Goal: Task Accomplishment & Management: Manage account settings

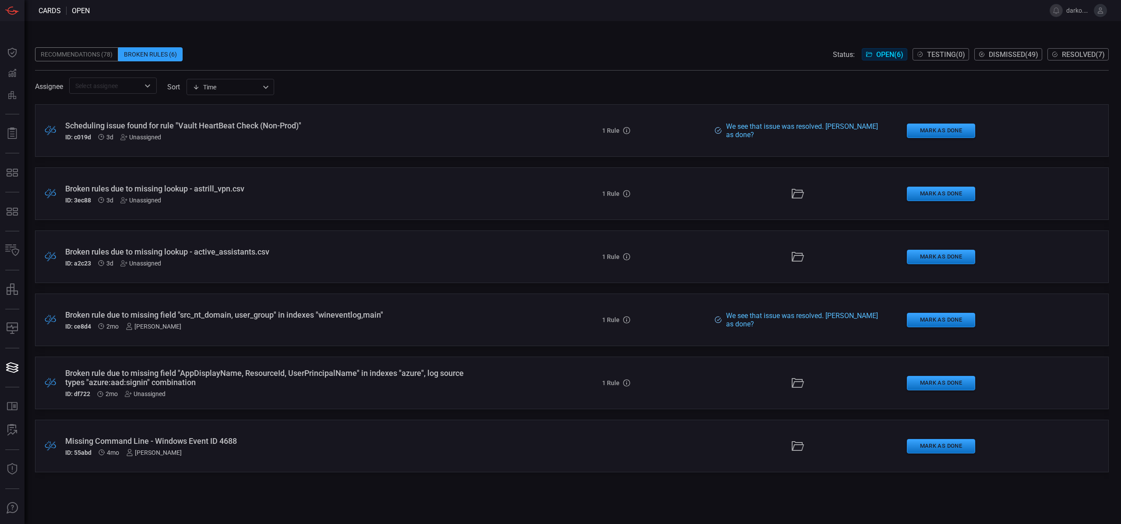
click at [535, 325] on div ".broken_cards_icon_0{fill:#39A4FF;} .broken_cards_icon_1{fill:none;stroke:#1918…" at bounding box center [572, 319] width 1074 height 53
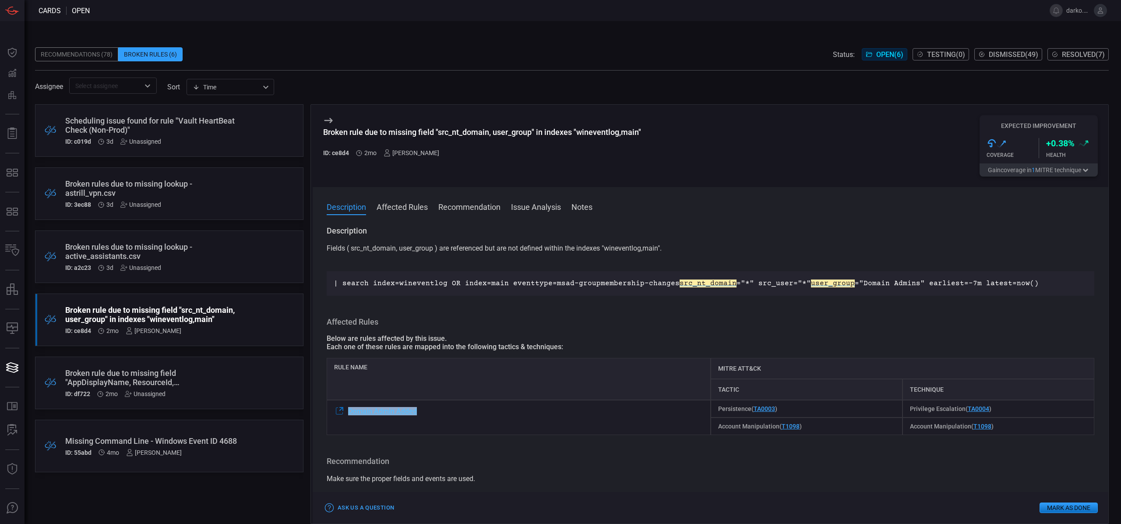
drag, startPoint x: 399, startPoint y: 411, endPoint x: 350, endPoint y: 412, distance: 49.1
click at [349, 412] on div "Domain Admin Added" at bounding box center [519, 417] width 384 height 35
copy span "Domain Admin Added"
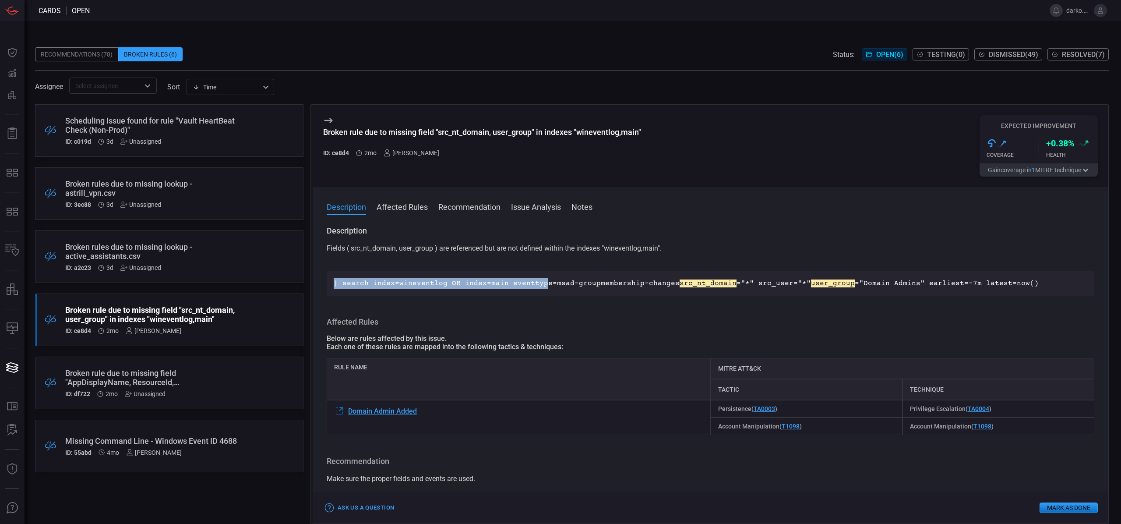
drag, startPoint x: 1026, startPoint y: 283, endPoint x: 337, endPoint y: 282, distance: 688.9
click at [336, 282] on p "| search index=wineventlog OR index=main eventtype=msad-groupmembership-changes…" at bounding box center [711, 283] width 754 height 11
click at [605, 284] on p "| search index=wineventlog OR index=main eventtype=msad-groupmembership-changes…" at bounding box center [711, 283] width 754 height 11
drag, startPoint x: 592, startPoint y: 281, endPoint x: 605, endPoint y: 281, distance: 13.1
click at [595, 281] on p "| search index=wineventlog OR index=main eventtype=msad-groupmembership-changes…" at bounding box center [711, 283] width 754 height 11
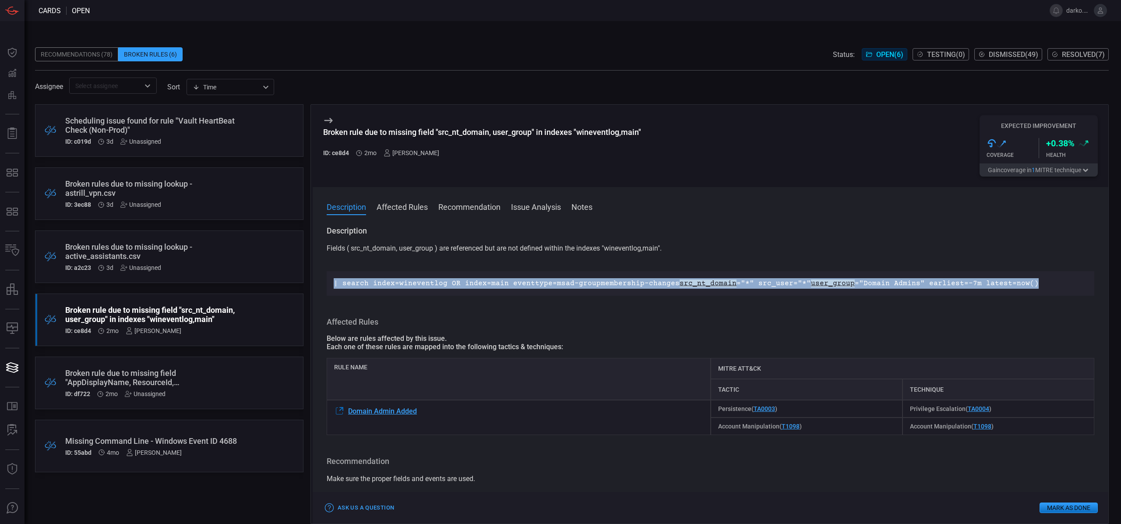
drag, startPoint x: 1020, startPoint y: 283, endPoint x: 334, endPoint y: 287, distance: 685.8
click at [334, 287] on p "| search index=wineventlog OR index=main eventtype=msad-groupmembership-changes…" at bounding box center [711, 283] width 754 height 11
copy p "| search index=wineventlog OR index=main eventtype=msad-groupmembership-changes…"
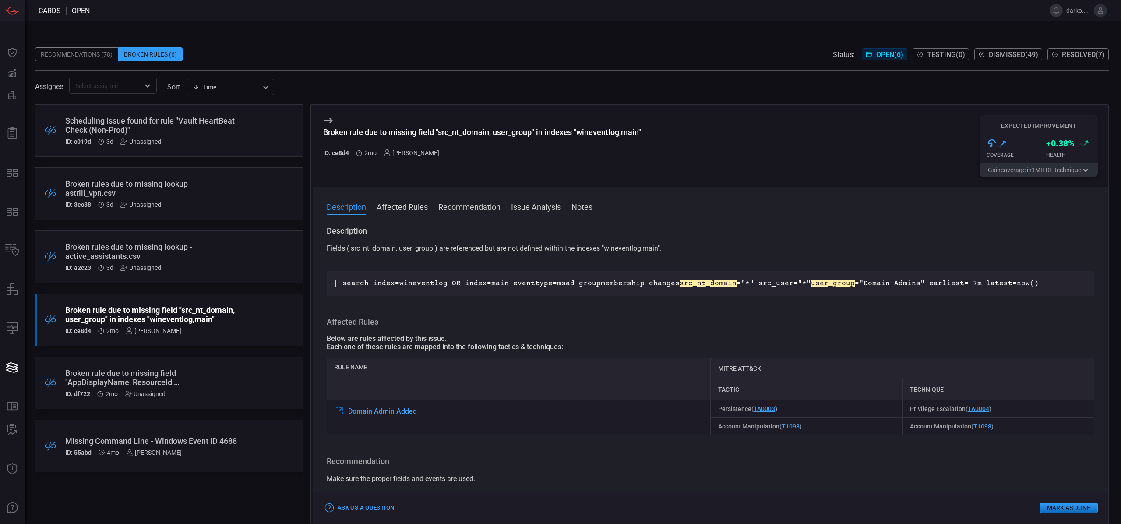
click at [540, 337] on div "Below are rules affected by this issue." at bounding box center [711, 338] width 768 height 8
drag, startPoint x: 434, startPoint y: 248, endPoint x: 354, endPoint y: 249, distance: 79.7
click at [351, 249] on p "Fields ( src_nt_domain, user_group ) are referenced but are not defined within …" at bounding box center [711, 253] width 768 height 21
copy p "src_nt_domain, user_group"
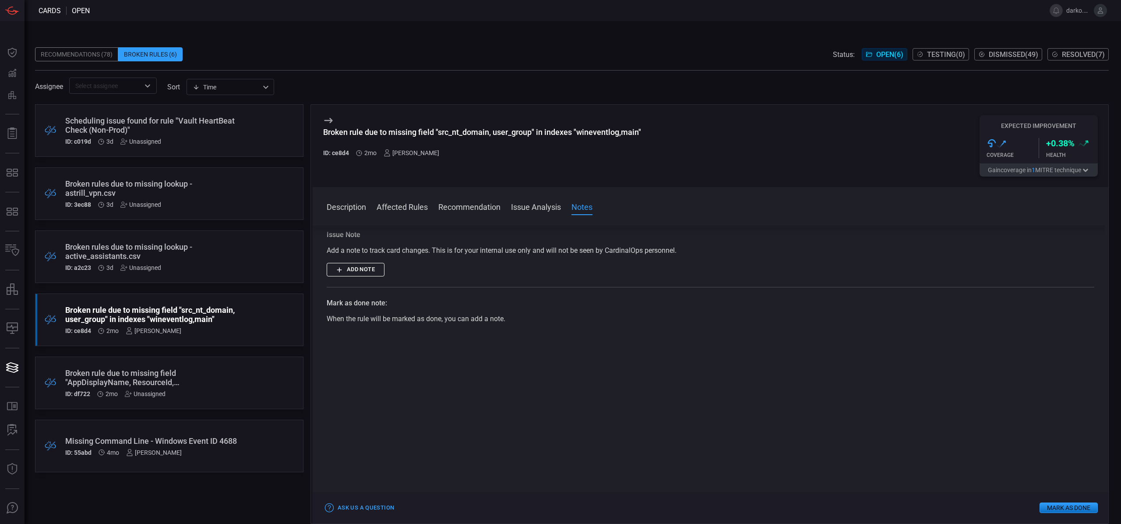
scroll to position [339, 0]
click at [374, 270] on button "Add note" at bounding box center [356, 273] width 58 height 14
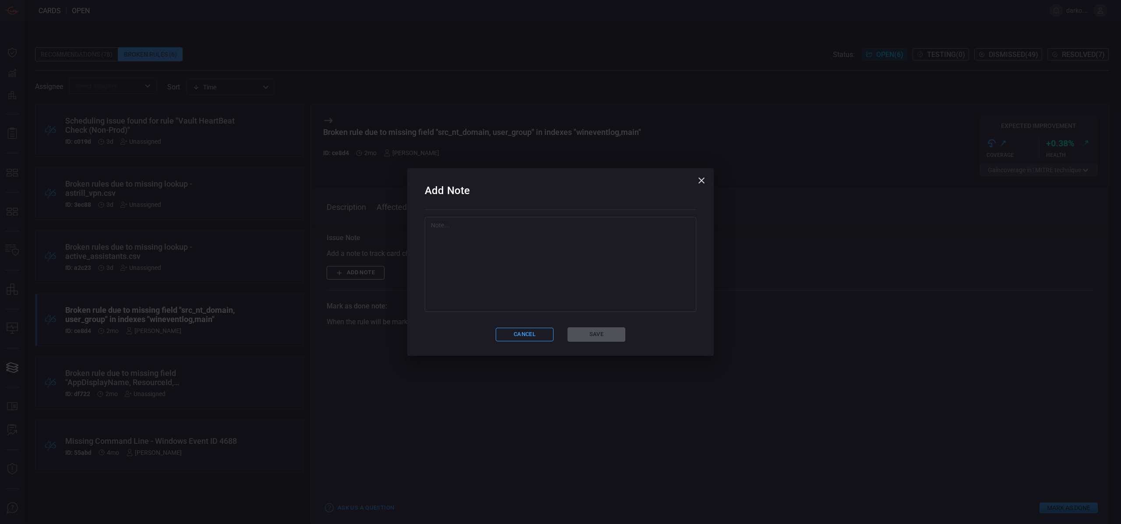
click at [514, 278] on textarea at bounding box center [560, 265] width 259 height 88
paste textarea "STRY0230620"
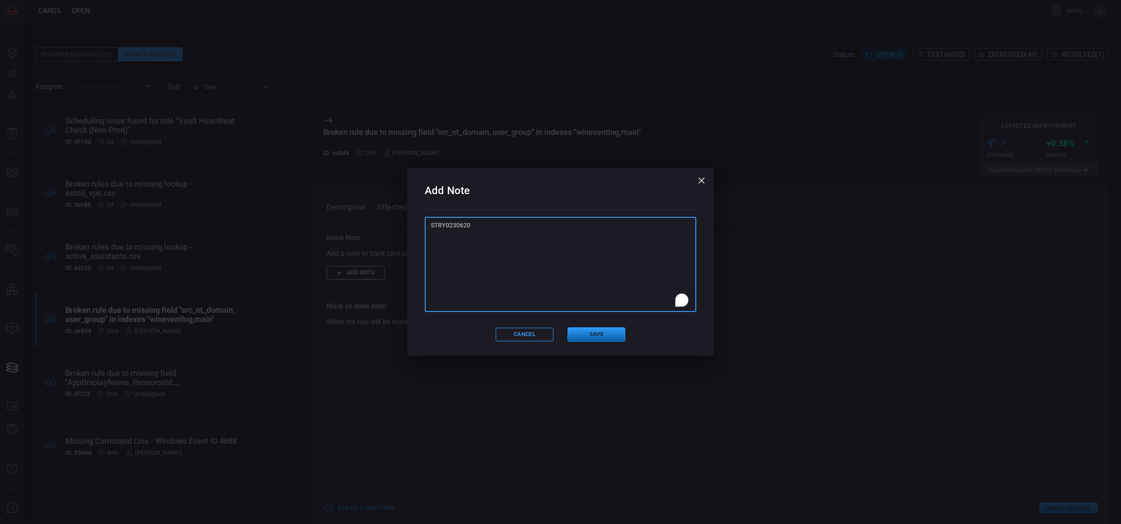
type textarea "STRY0230620"
click at [586, 338] on button "Save" at bounding box center [597, 334] width 58 height 14
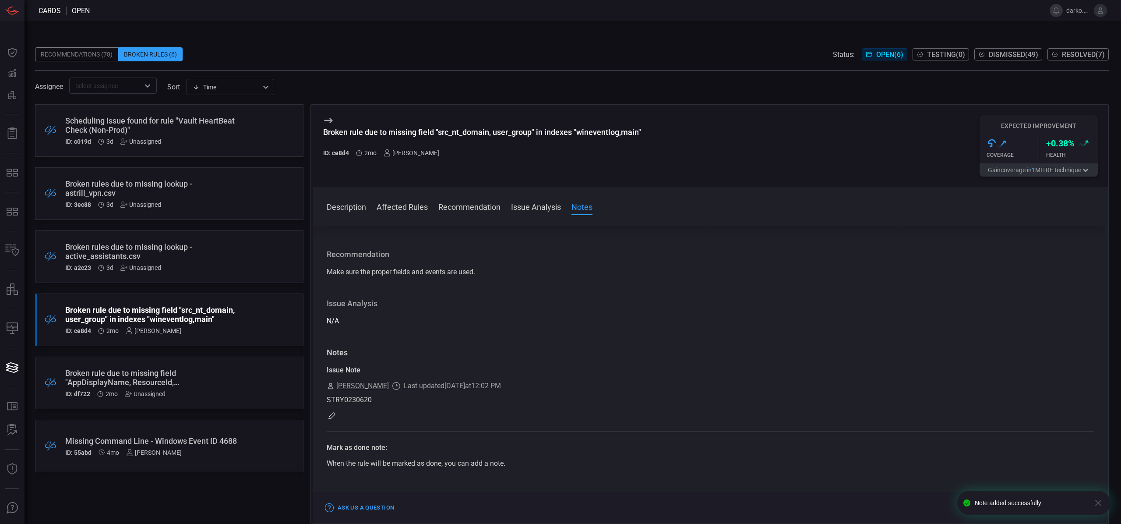
scroll to position [397, 0]
click at [1097, 505] on icon "button" at bounding box center [1098, 502] width 11 height 11
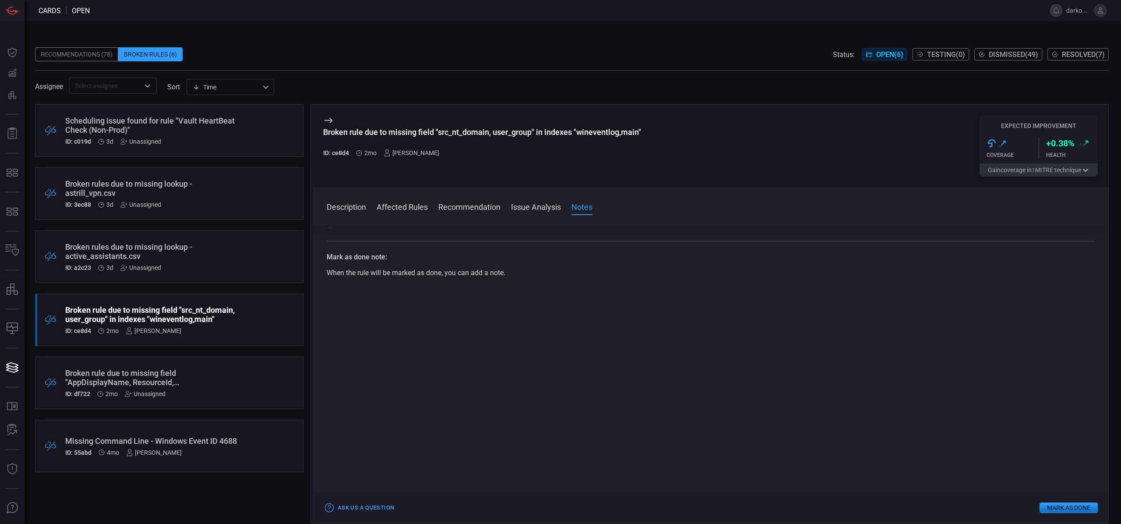
click at [1065, 507] on button "Mark as Done" at bounding box center [1069, 507] width 58 height 11
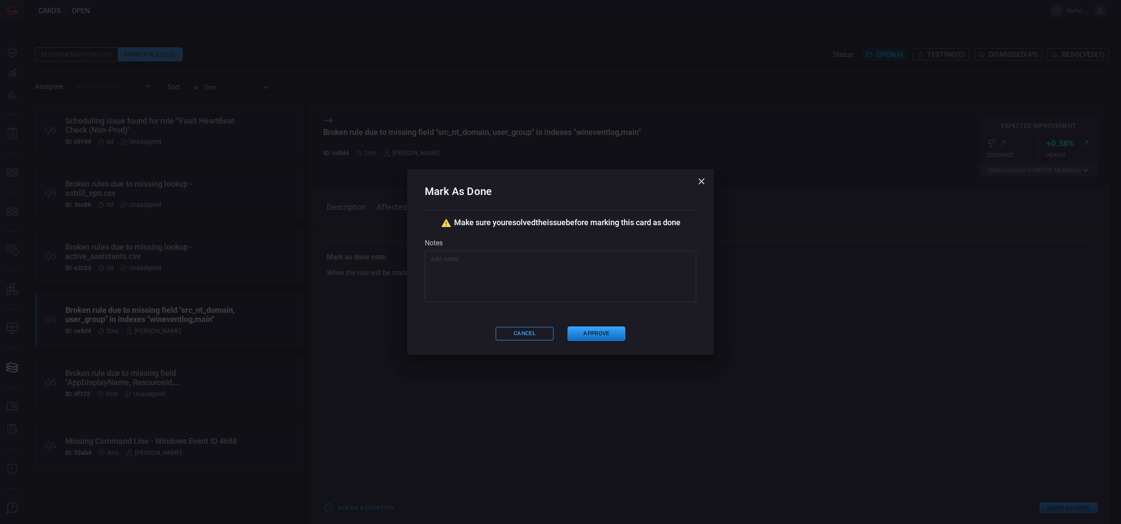
click at [541, 278] on textarea at bounding box center [560, 276] width 259 height 44
paste textarea "STRY0230620"
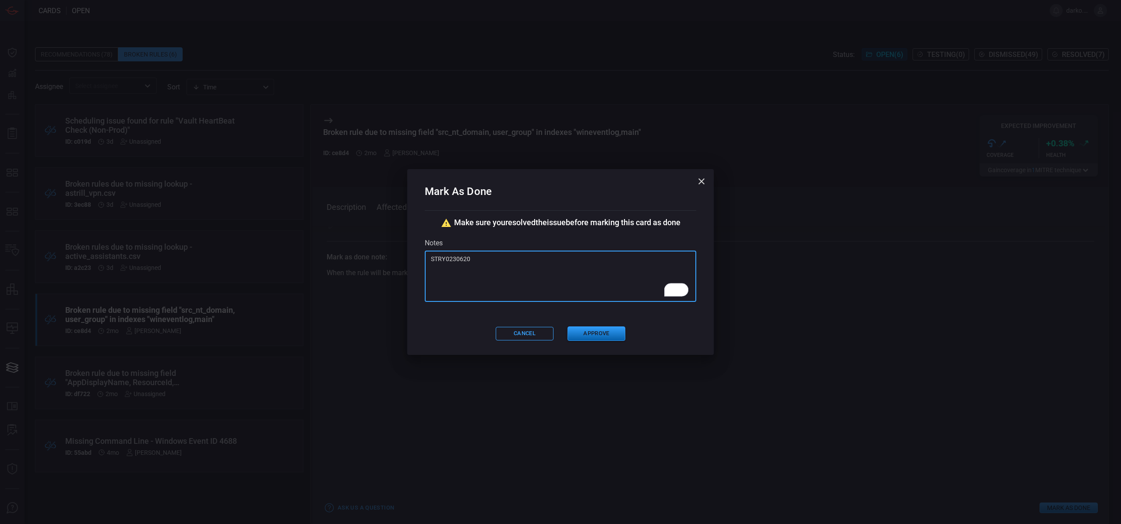
type textarea "STRY0230620"
click at [595, 334] on button "Approve" at bounding box center [597, 333] width 58 height 14
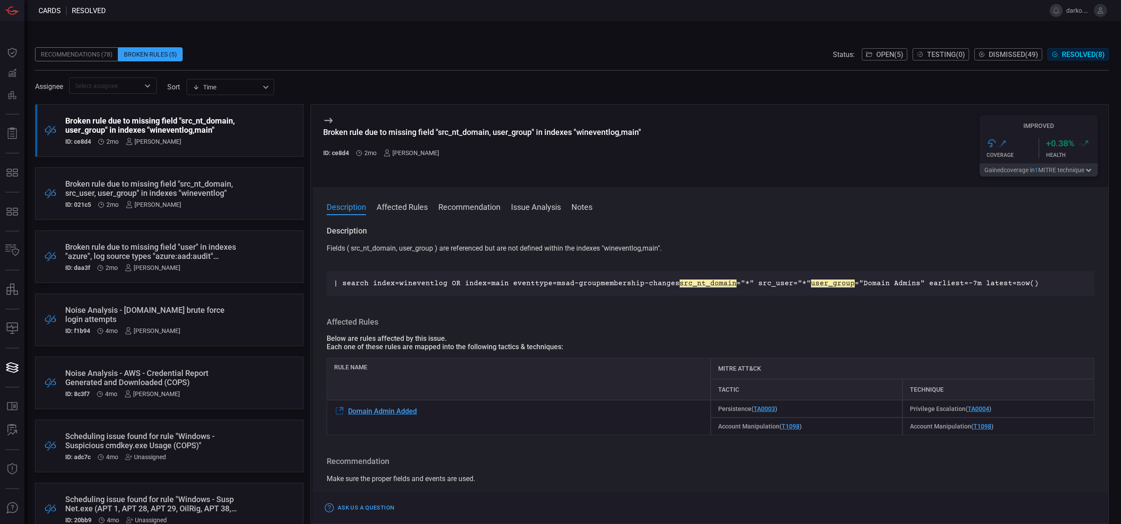
click at [869, 56] on button "Open ( 5 )" at bounding box center [885, 54] width 46 height 12
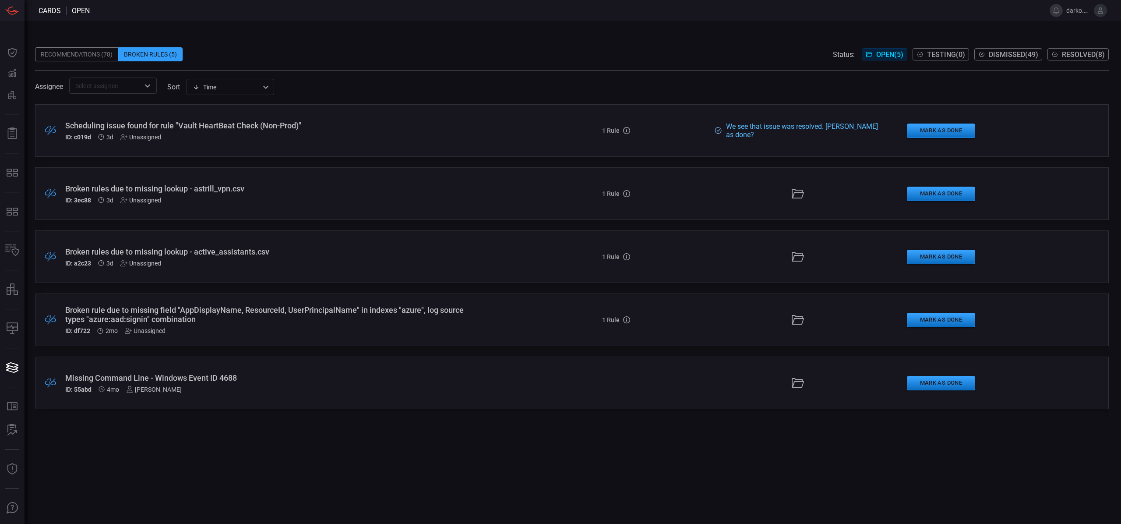
click at [325, 138] on div "ID: c019d 3d Unassigned" at bounding box center [274, 137] width 418 height 7
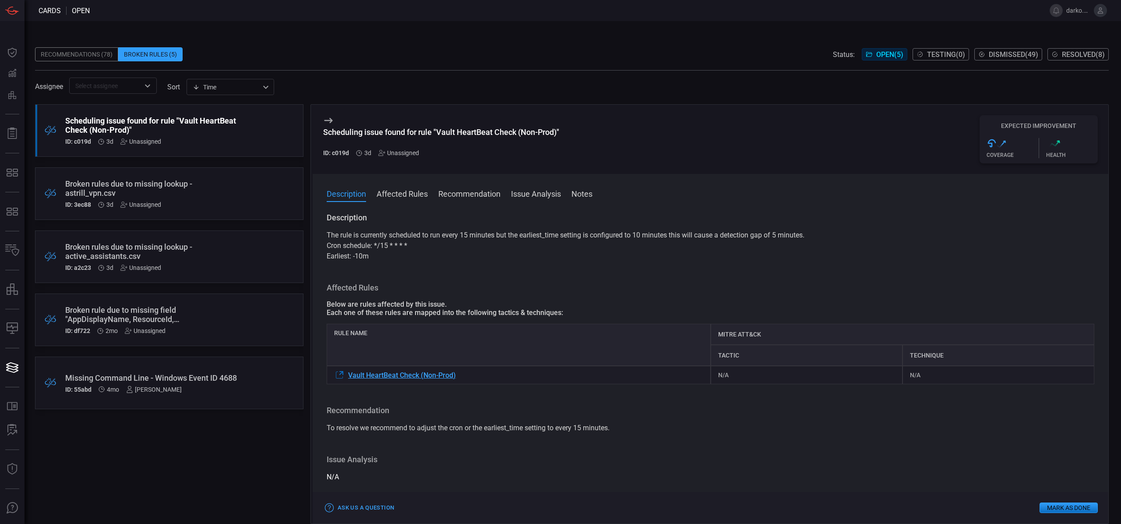
click at [555, 253] on p "Earliest: -10m" at bounding box center [711, 256] width 768 height 11
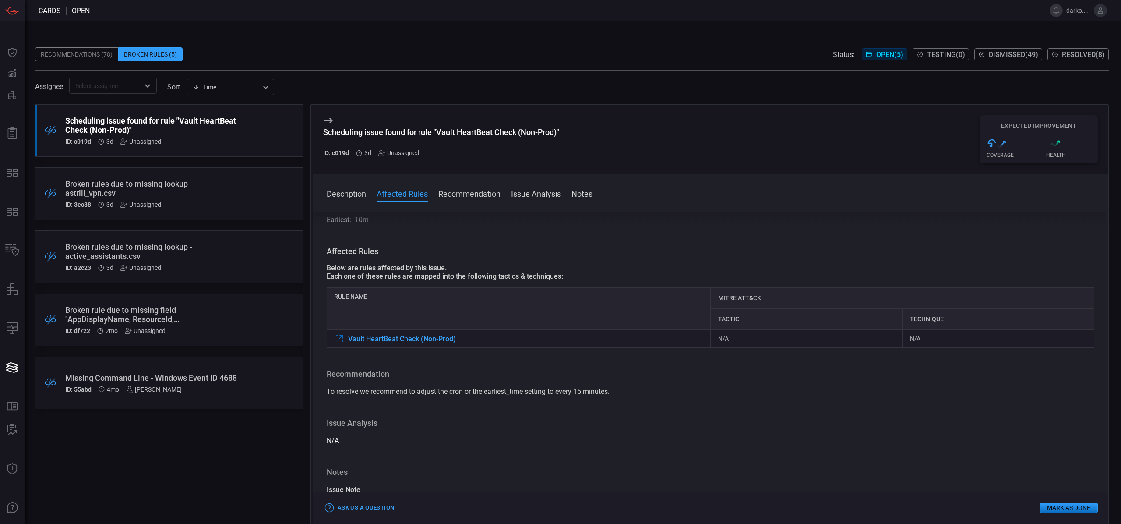
scroll to position [41, 0]
click at [438, 332] on span "Vault HeartBeat Check (Non-Prod)" at bounding box center [402, 334] width 108 height 8
